Goal: Transaction & Acquisition: Purchase product/service

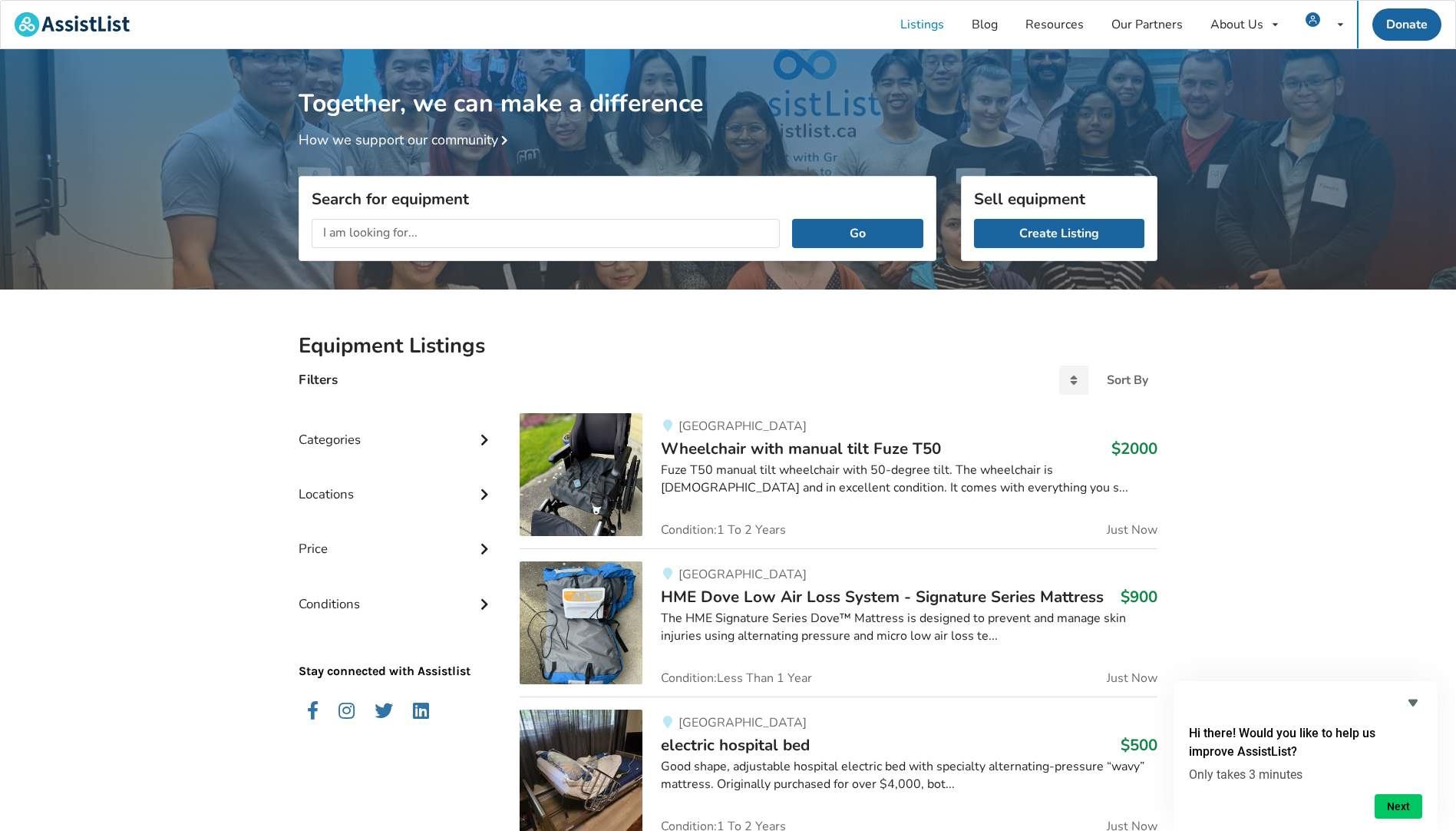
click at [415, 230] on input "text" at bounding box center [546, 233] width 469 height 29
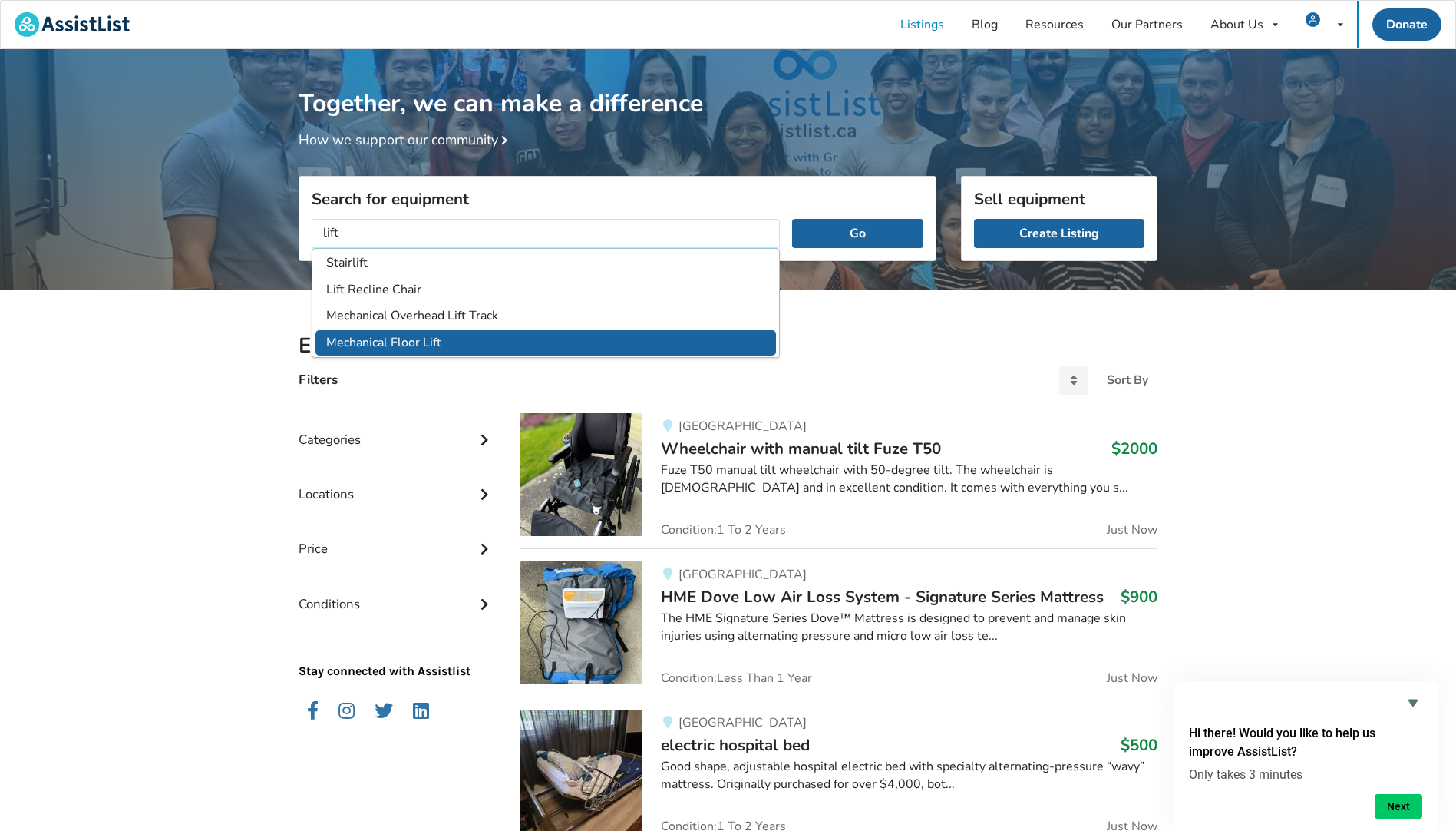
click at [456, 334] on li "Mechanical Floor Lift" at bounding box center [546, 342] width 460 height 25
type input "Mechanical Floor Lift"
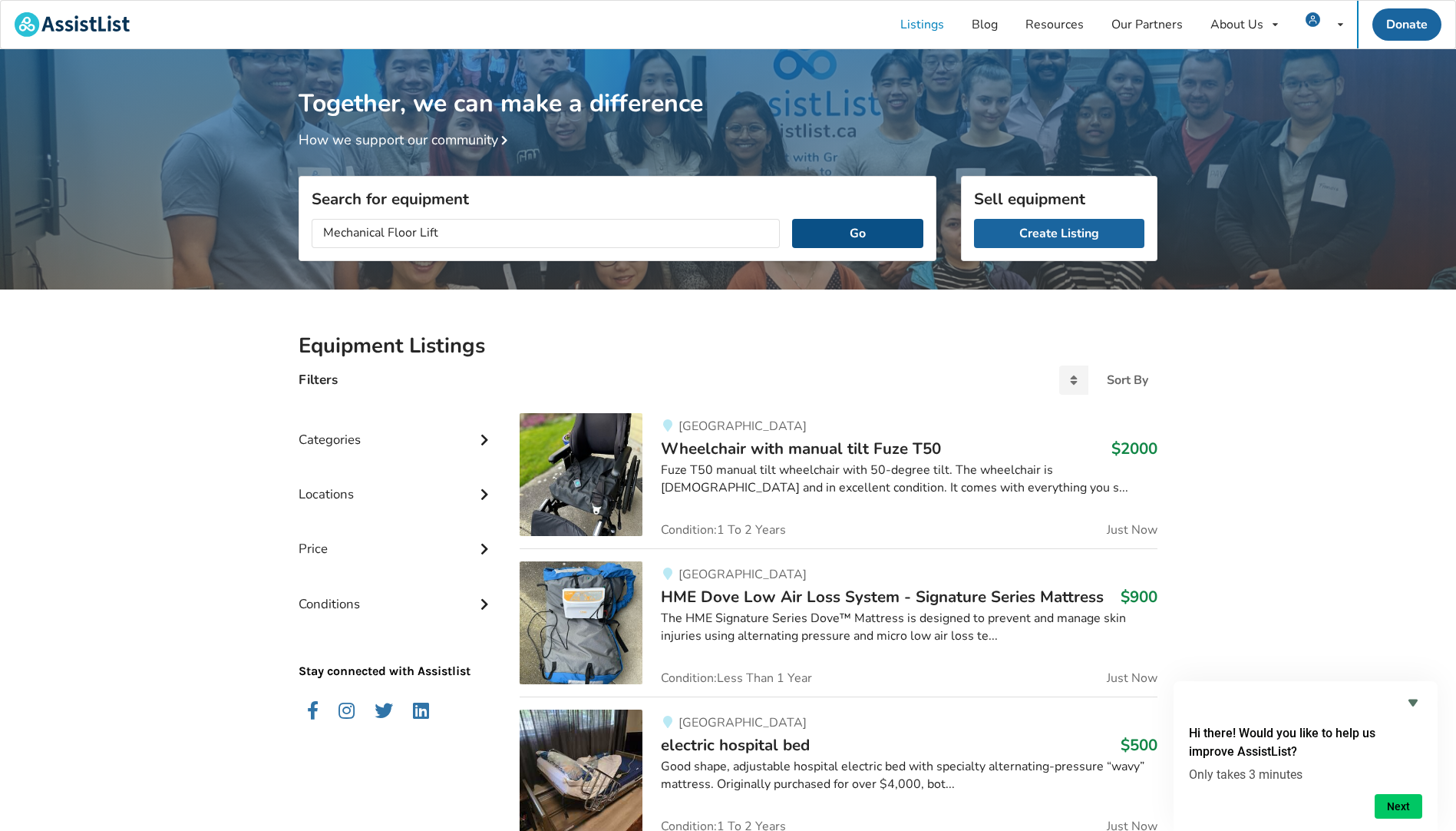
click at [857, 238] on button "Go" at bounding box center [858, 233] width 131 height 29
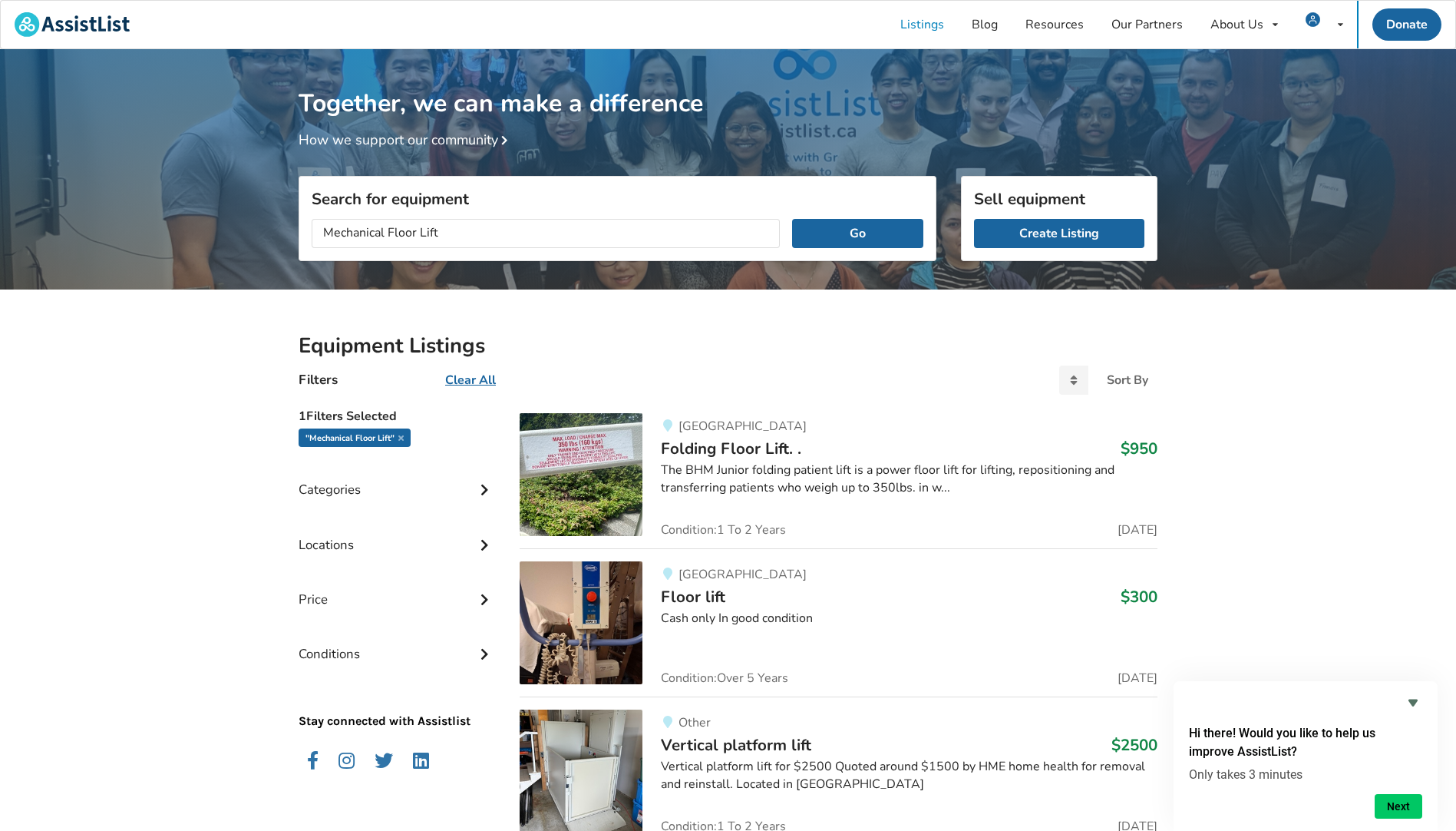
click at [588, 473] on img at bounding box center [581, 475] width 123 height 123
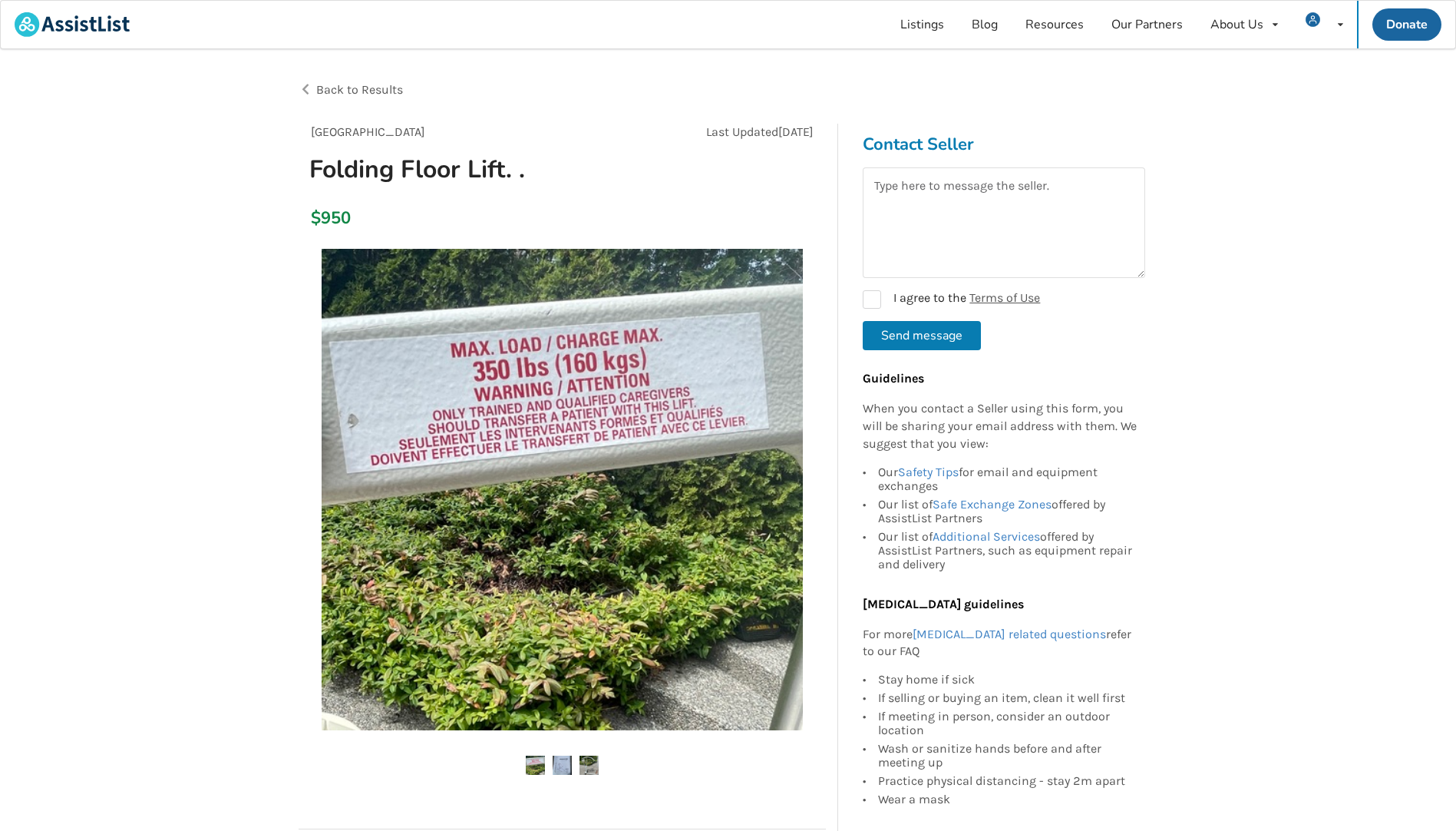
click at [556, 768] on img at bounding box center [562, 765] width 19 height 19
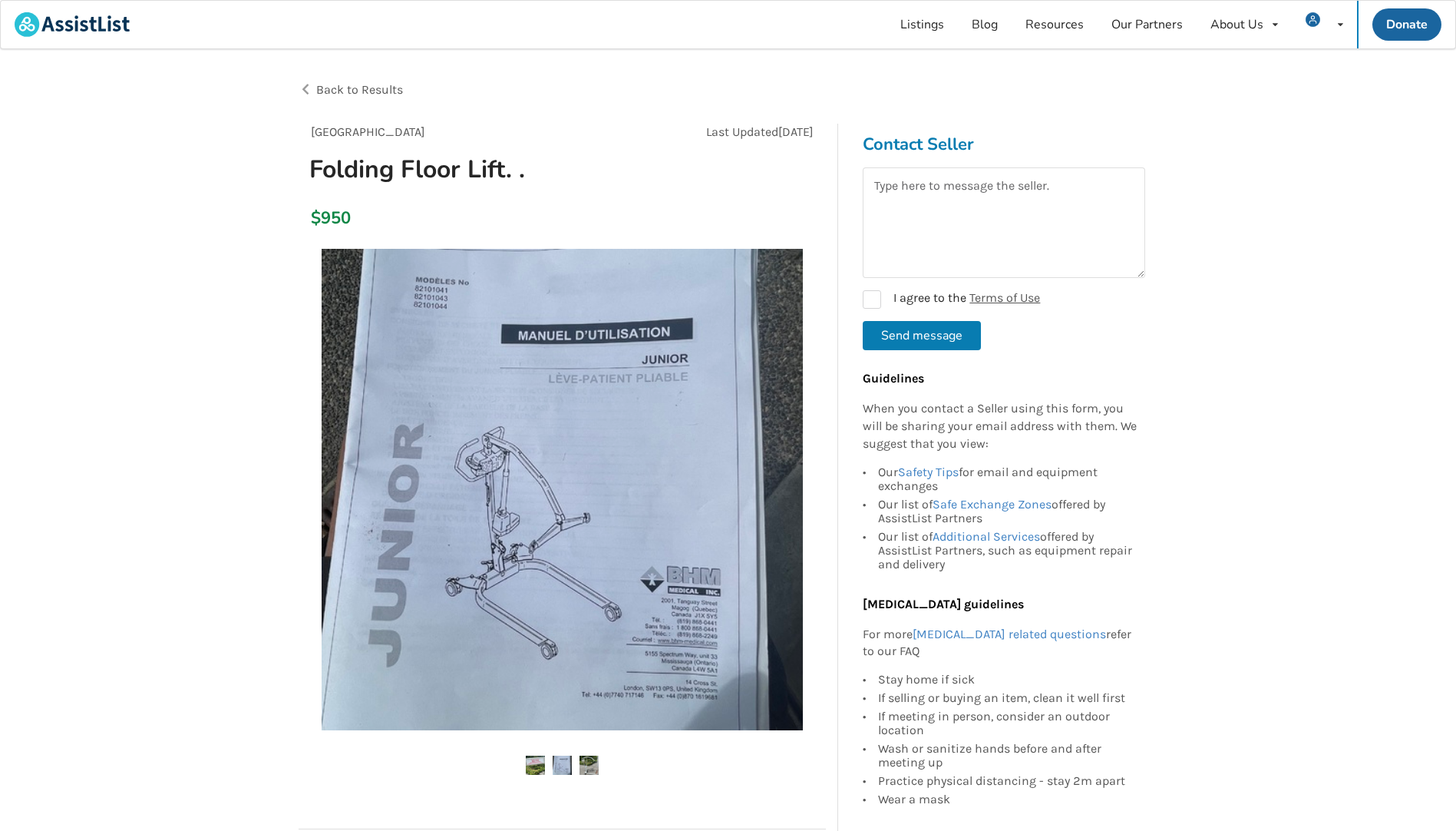
click at [592, 762] on img at bounding box center [588, 765] width 19 height 19
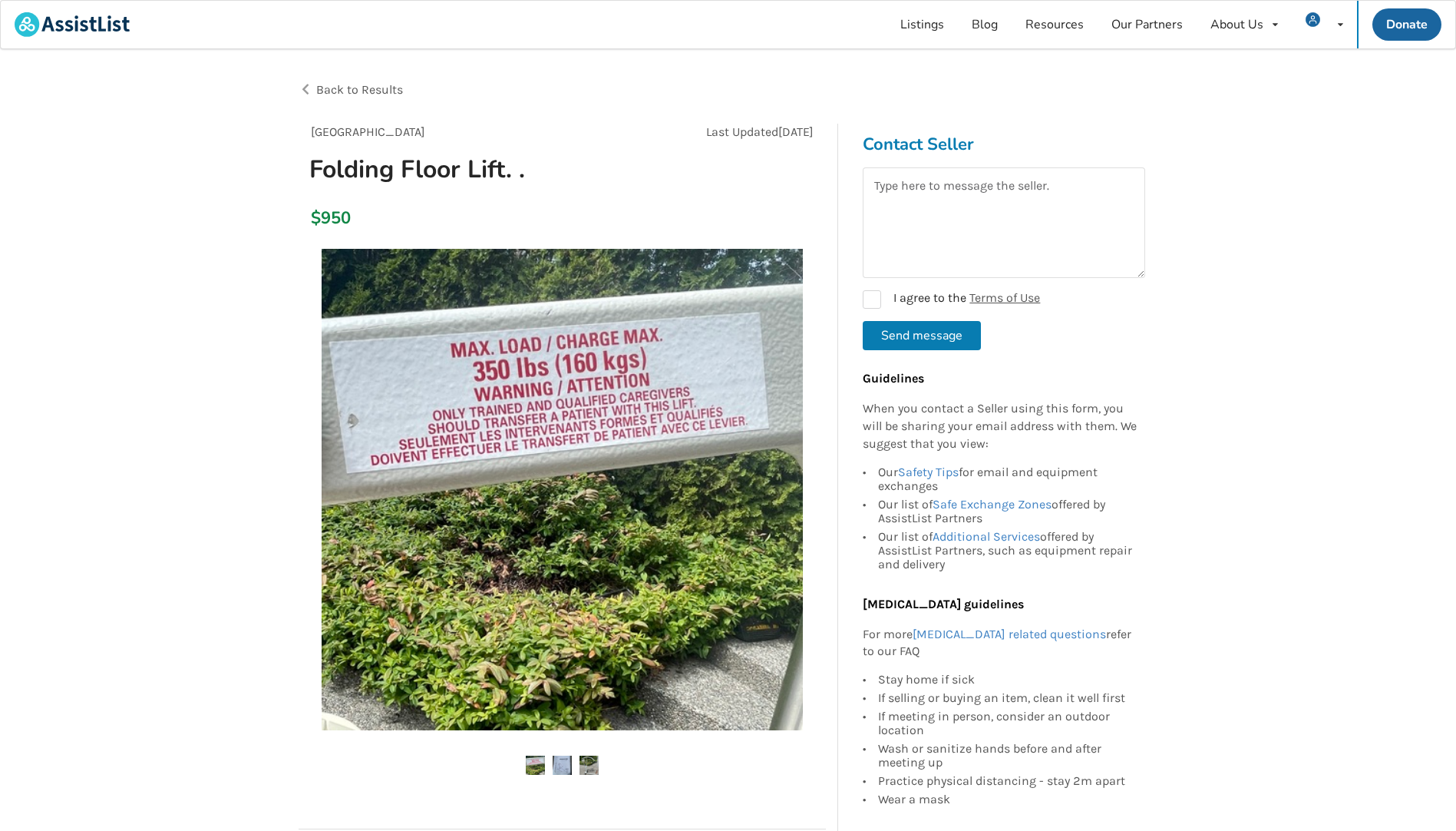
click at [535, 762] on img at bounding box center [535, 765] width 19 height 19
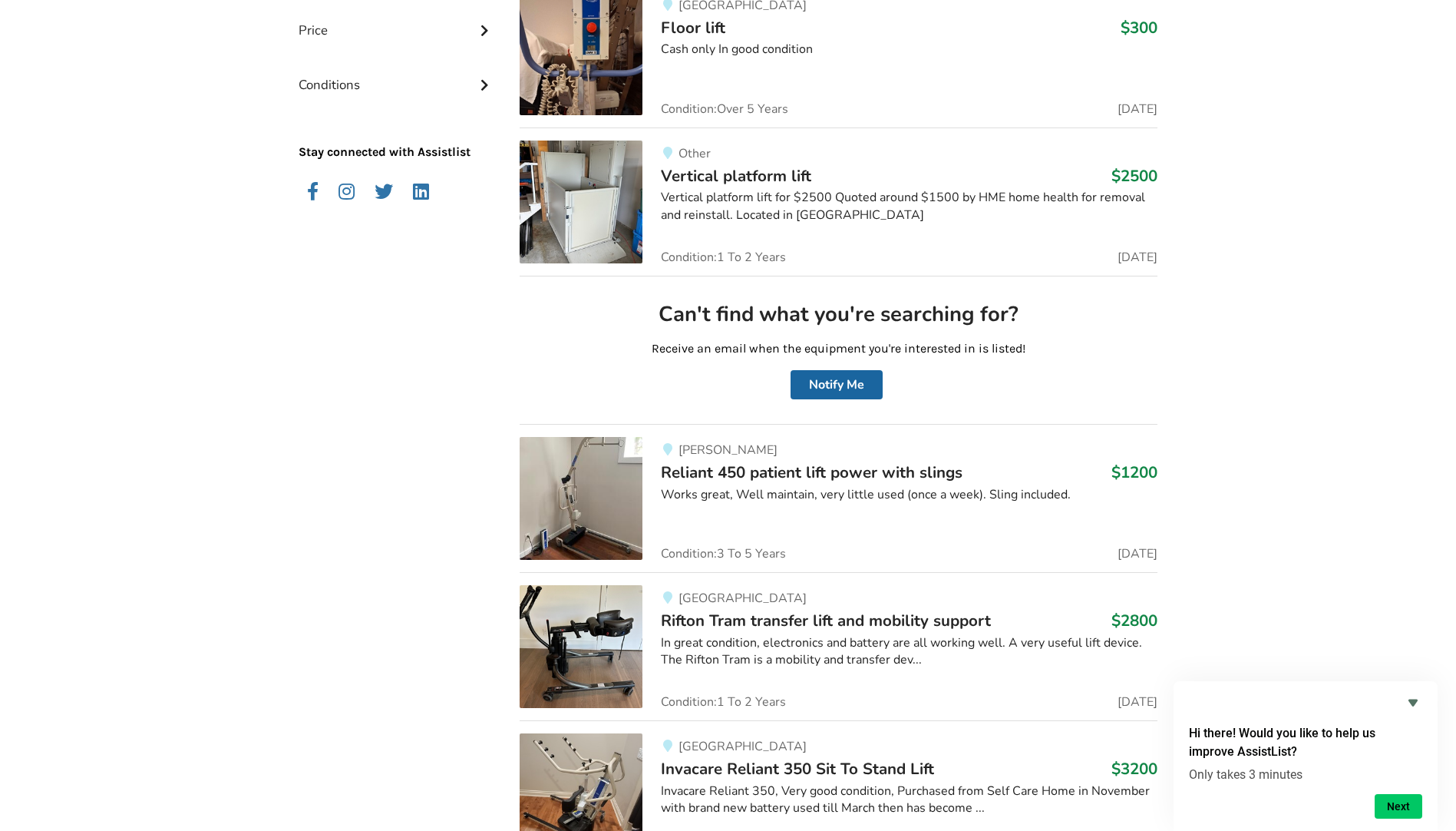
scroll to position [135, 0]
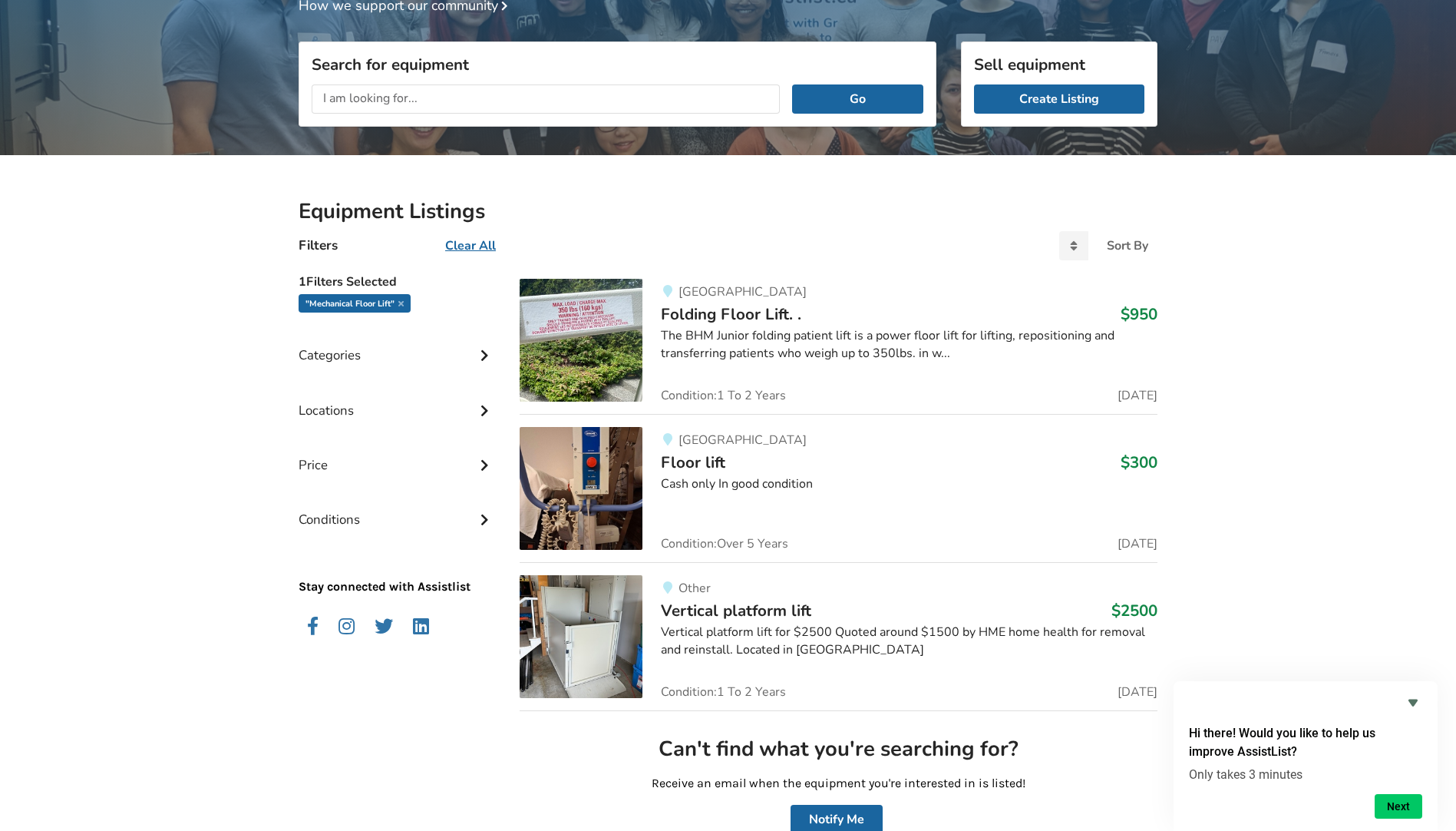
click at [593, 350] on img at bounding box center [581, 340] width 123 height 123
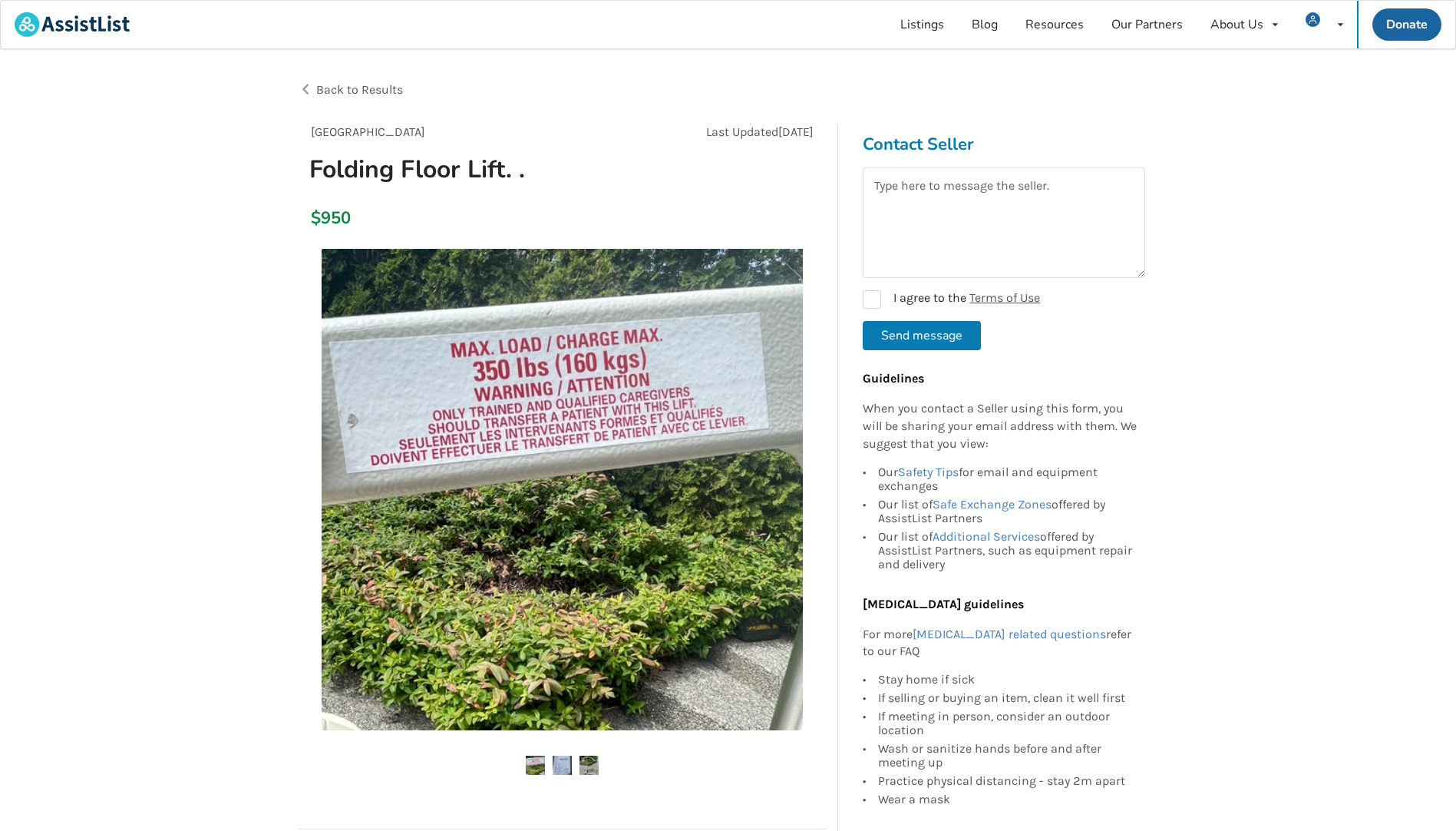
click at [558, 764] on img at bounding box center [562, 765] width 19 height 19
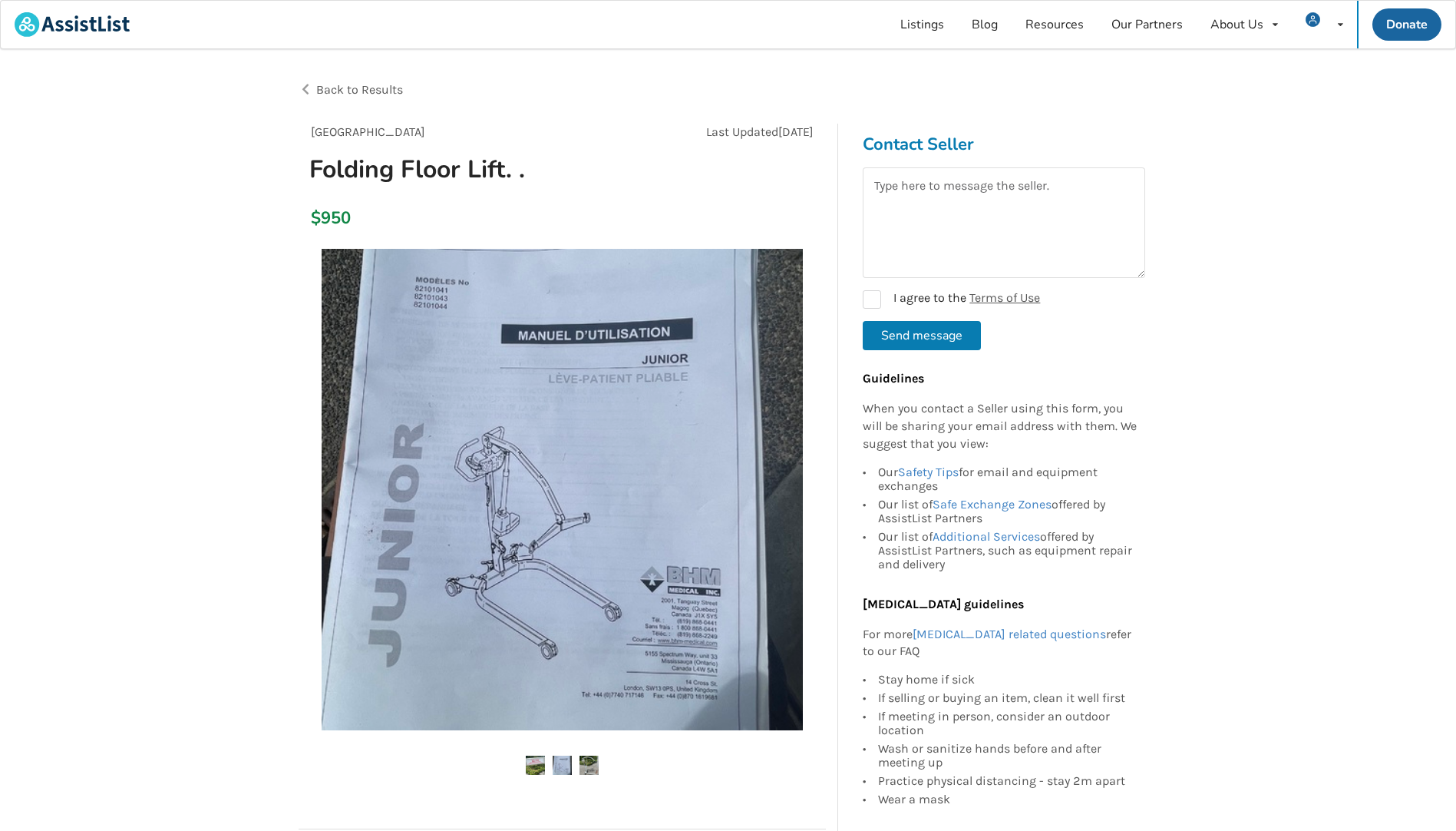
scroll to position [135, 0]
